Goal: Ask a question

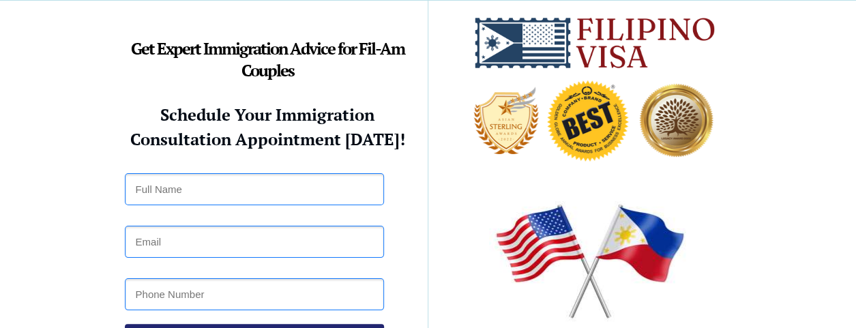
click at [406, 98] on div at bounding box center [428, 208] width 641 height 414
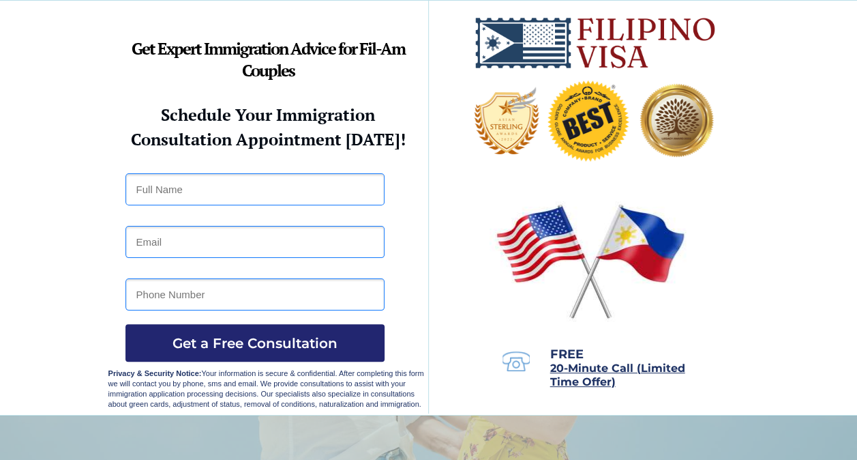
click at [406, 98] on div at bounding box center [428, 208] width 641 height 414
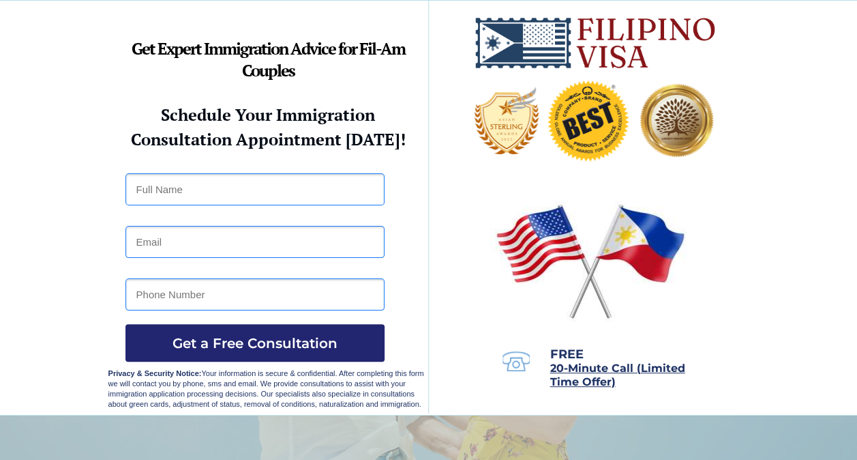
click at [406, 98] on div at bounding box center [428, 208] width 641 height 414
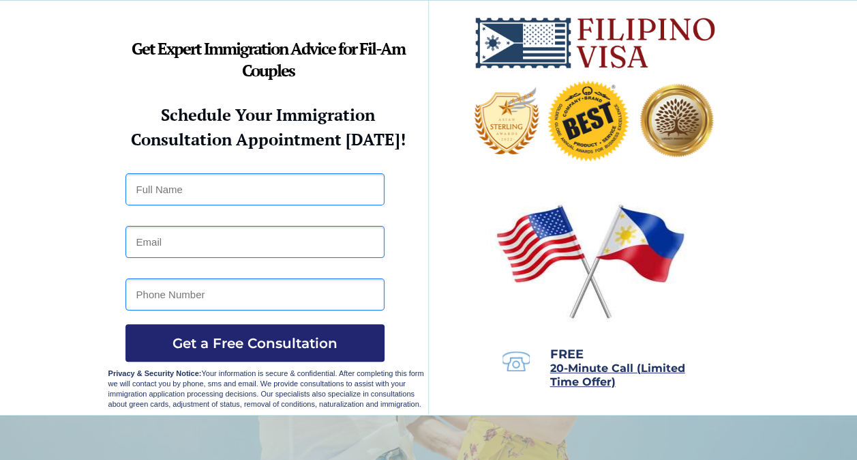
click at [406, 98] on div at bounding box center [428, 208] width 641 height 414
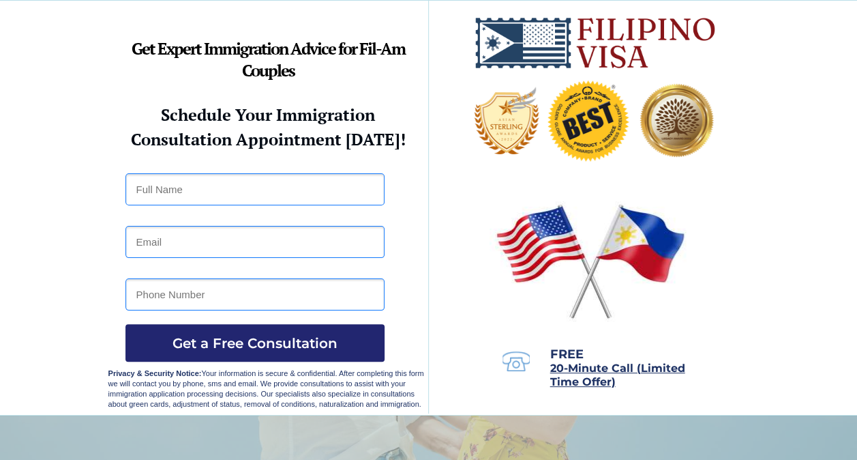
click at [406, 98] on div at bounding box center [428, 208] width 641 height 414
click at [406, 97] on div at bounding box center [428, 208] width 641 height 414
click at [409, 91] on div at bounding box center [428, 208] width 641 height 414
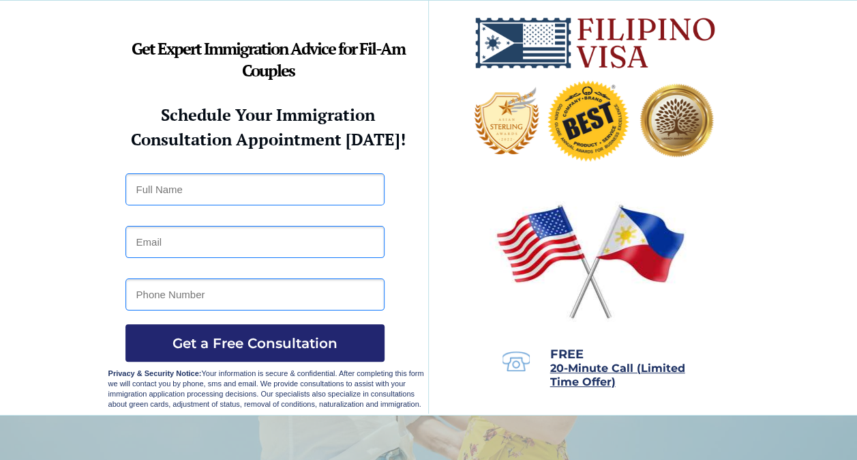
click at [413, 85] on div at bounding box center [428, 208] width 641 height 414
click at [419, 74] on p "Get Expert Immigration Advice for Fil-Am Couples" at bounding box center [268, 62] width 320 height 44
drag, startPoint x: 426, startPoint y: 69, endPoint x: 449, endPoint y: 66, distance: 24.0
